Goal: Information Seeking & Learning: Learn about a topic

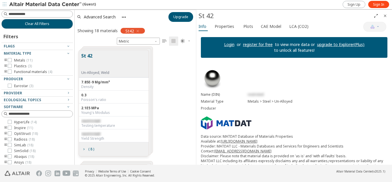
click at [172, 62] on div "St 42 Un-Alloyed, Weld 7.85E-9 Mg/mm³ Density 0.3 Poisson's ratio 2.1E5 MPa You…" at bounding box center [135, 103] width 121 height 115
click at [135, 32] on span "button" at bounding box center [137, 31] width 6 height 6
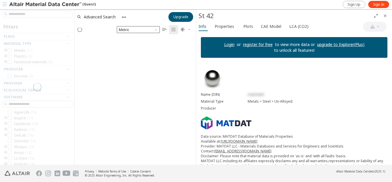
scroll to position [125, 117]
click at [156, 30] on span "Unit System" at bounding box center [156, 28] width 5 height 5
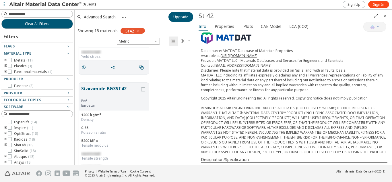
scroll to position [86, 0]
